Goal: Information Seeking & Learning: Understand process/instructions

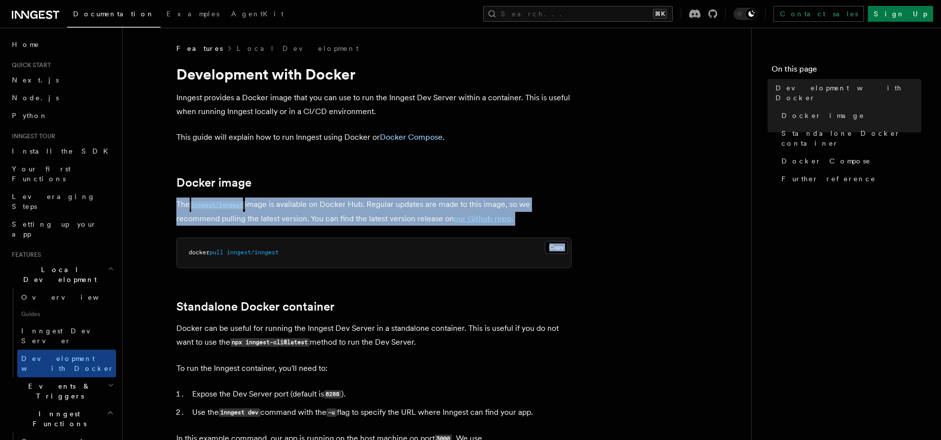
drag, startPoint x: 376, startPoint y: 220, endPoint x: 387, endPoint y: 241, distance: 23.8
drag, startPoint x: 384, startPoint y: 232, endPoint x: 365, endPoint y: 175, distance: 59.7
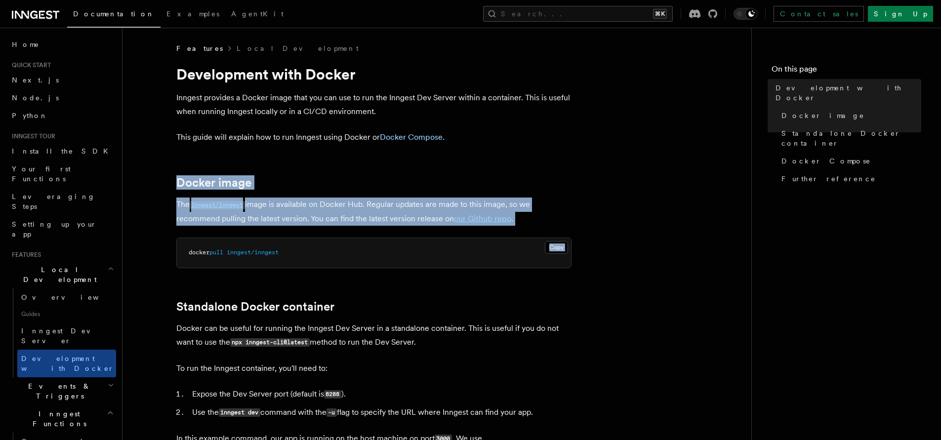
drag, startPoint x: 365, startPoint y: 174, endPoint x: 390, endPoint y: 230, distance: 61.3
click at [385, 218] on p "The inngest/inngest image is available on Docker Hub. Regular updates are made …" at bounding box center [373, 212] width 395 height 28
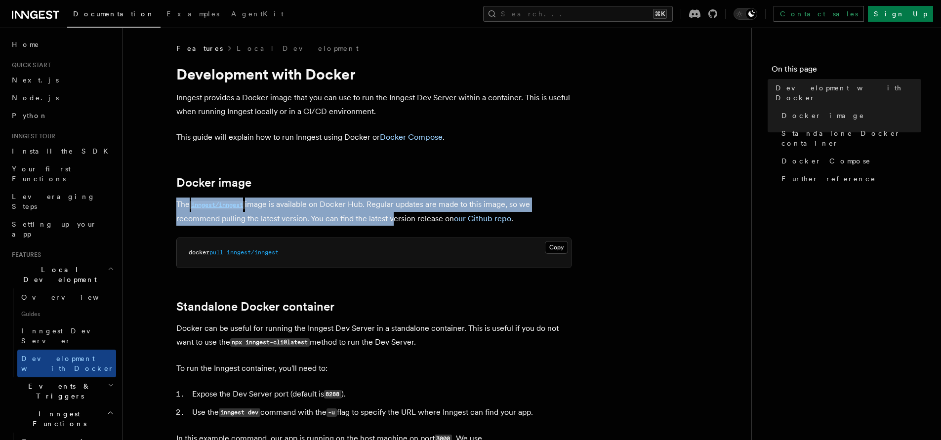
drag, startPoint x: 385, startPoint y: 218, endPoint x: 372, endPoint y: 185, distance: 36.1
click at [371, 180] on h2 "Docker image" at bounding box center [373, 183] width 395 height 14
drag, startPoint x: 371, startPoint y: 180, endPoint x: 390, endPoint y: 230, distance: 53.3
